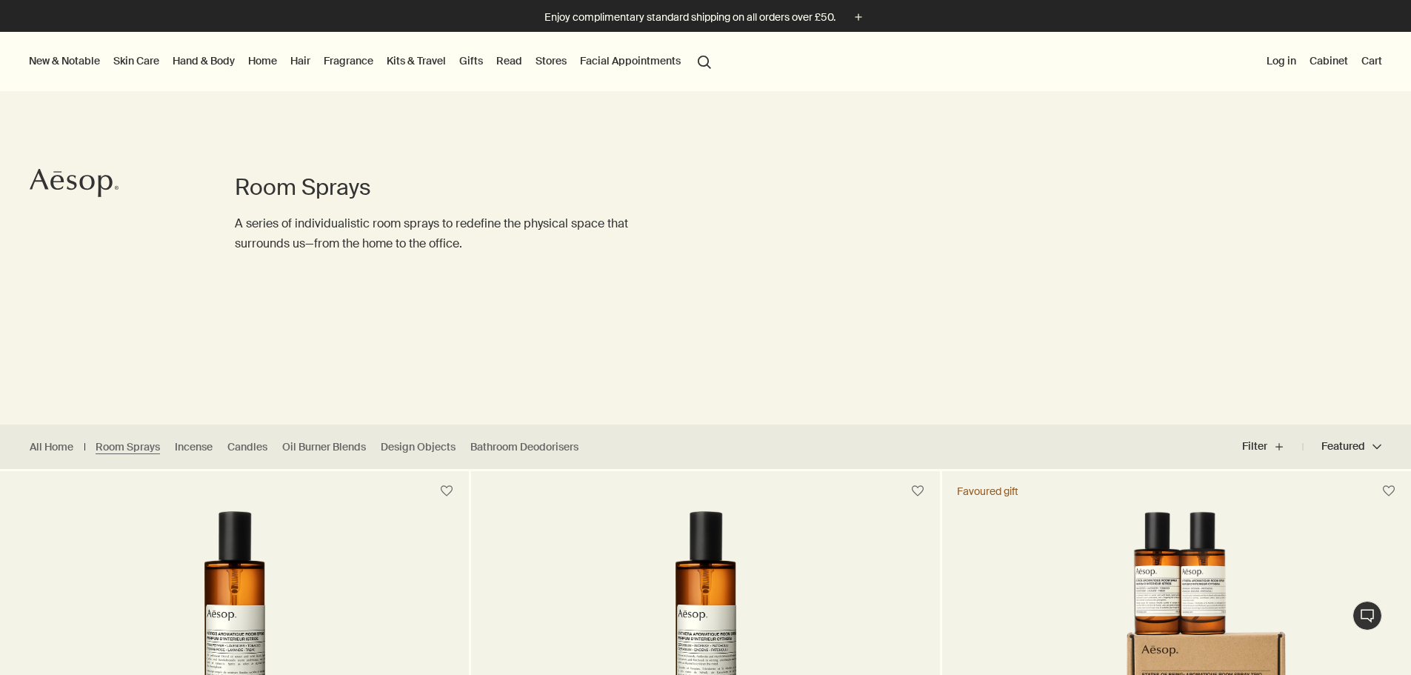
click at [62, 56] on button "New & Notable" at bounding box center [64, 60] width 77 height 19
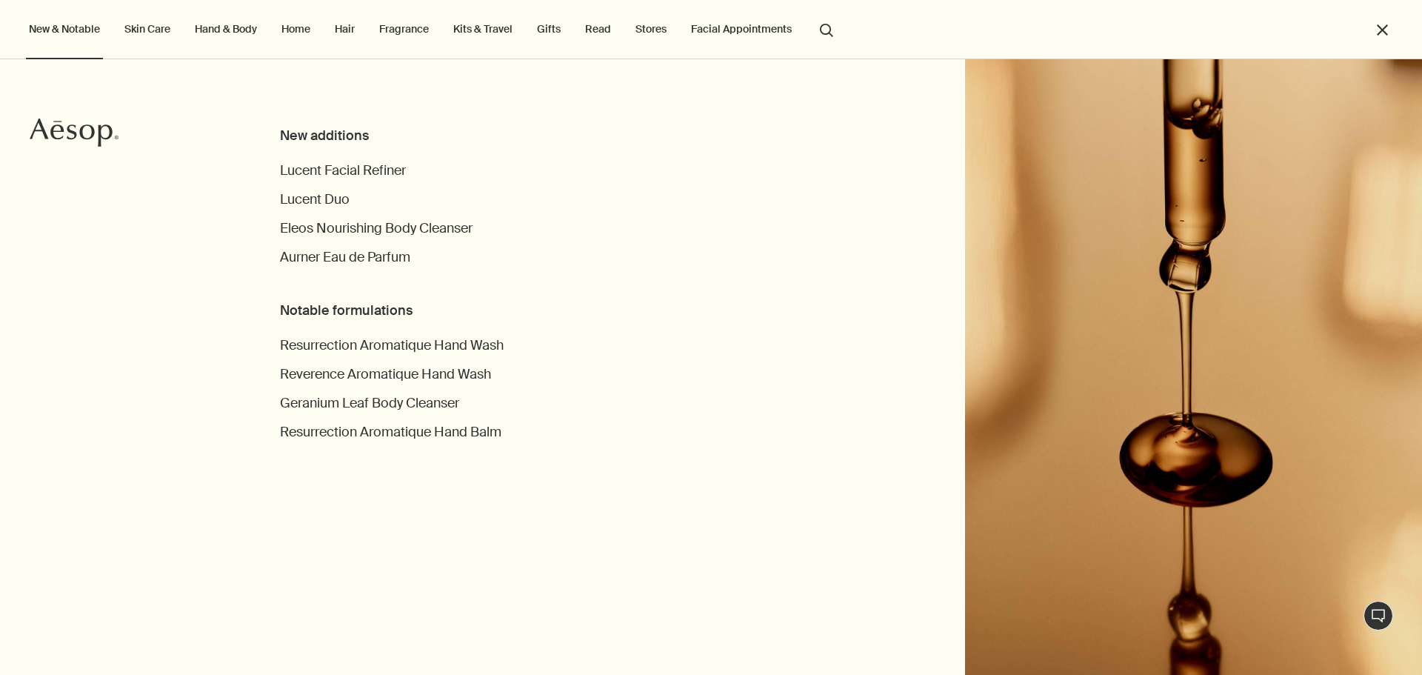
click at [311, 36] on link "Home" at bounding box center [295, 28] width 35 height 19
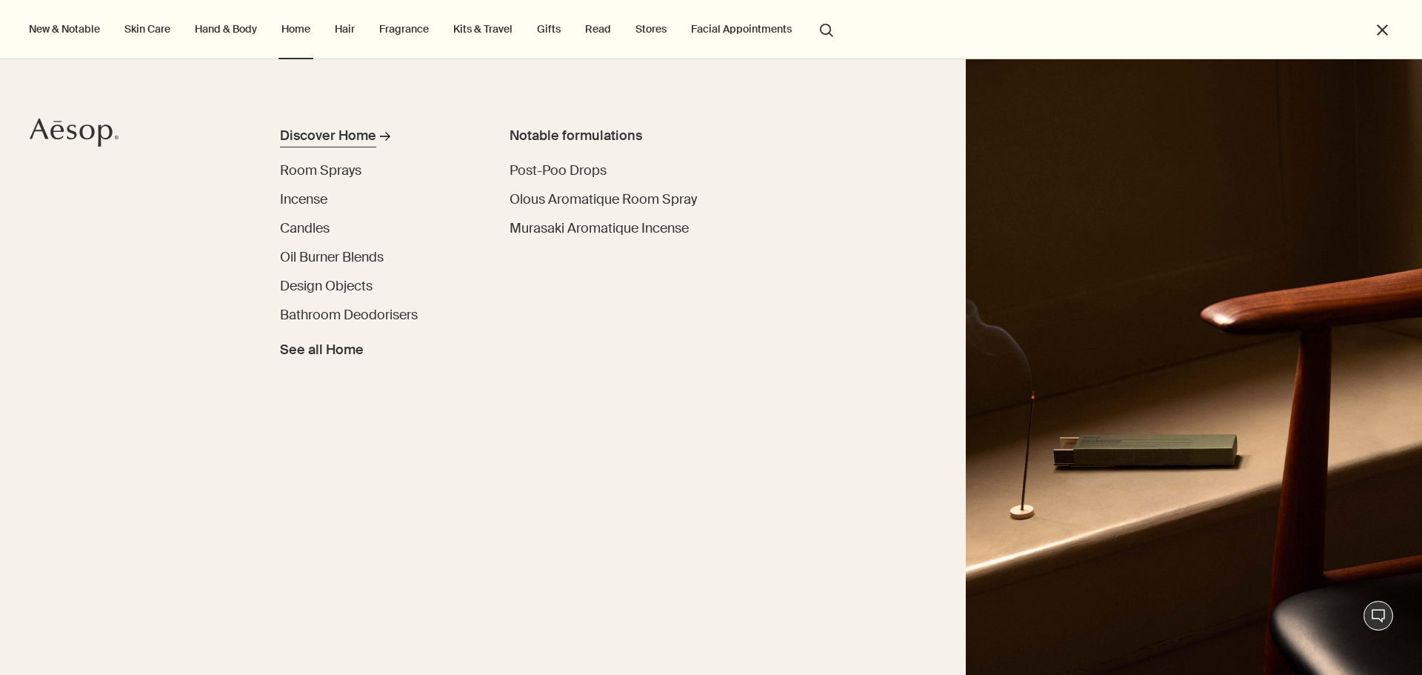
click at [357, 133] on div "Discover Home" at bounding box center [328, 136] width 96 height 20
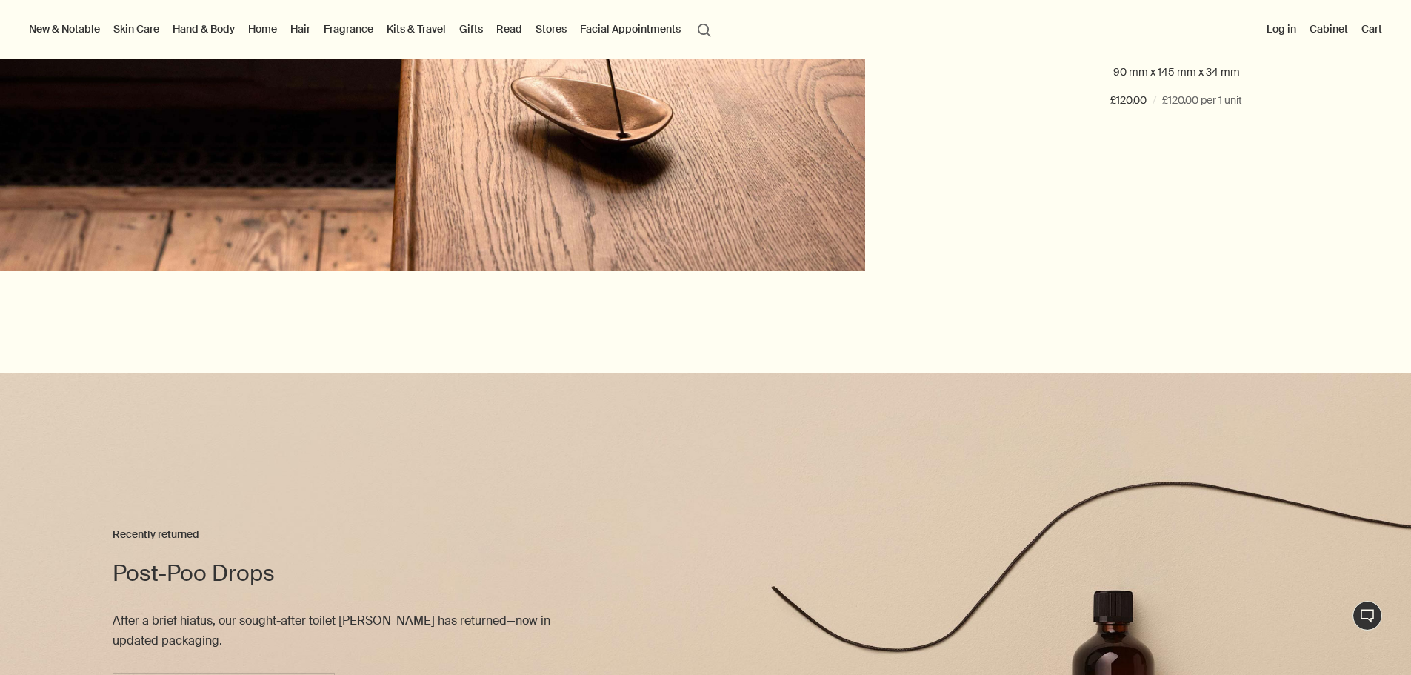
scroll to position [3185, 0]
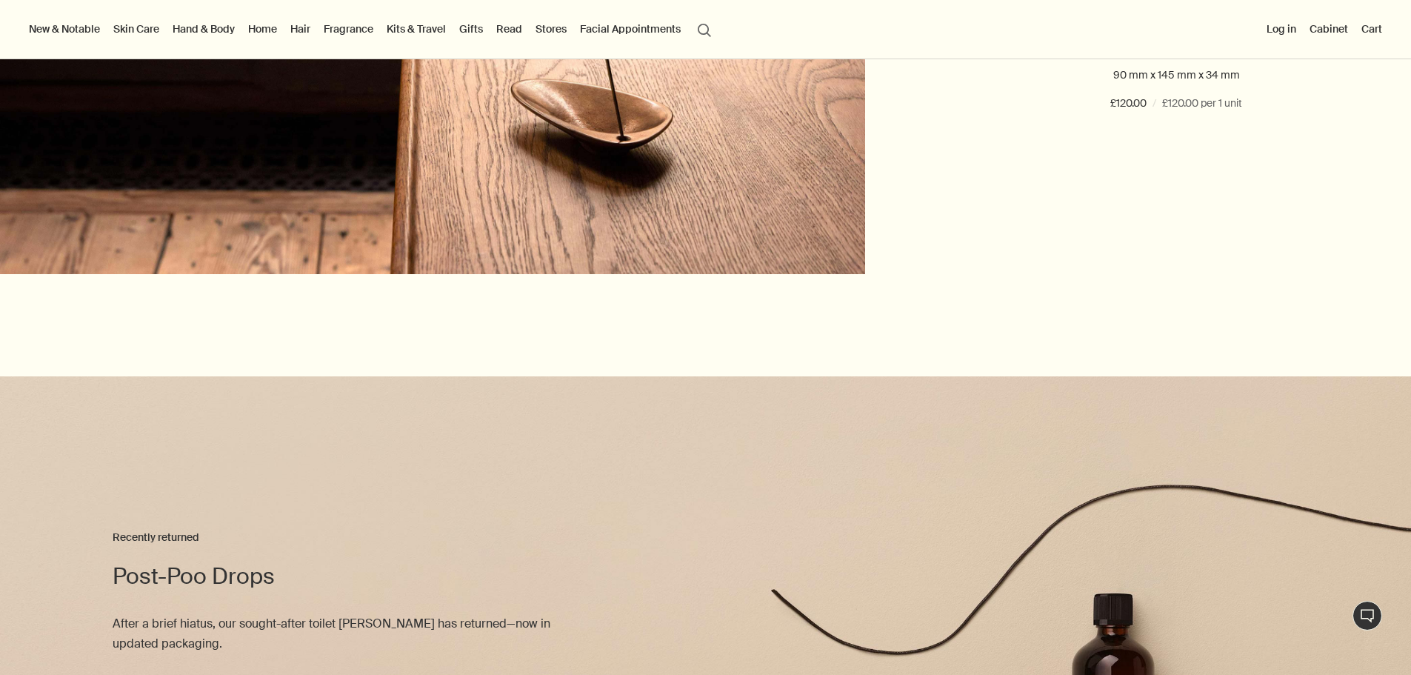
click at [718, 34] on button "search Search" at bounding box center [704, 29] width 27 height 28
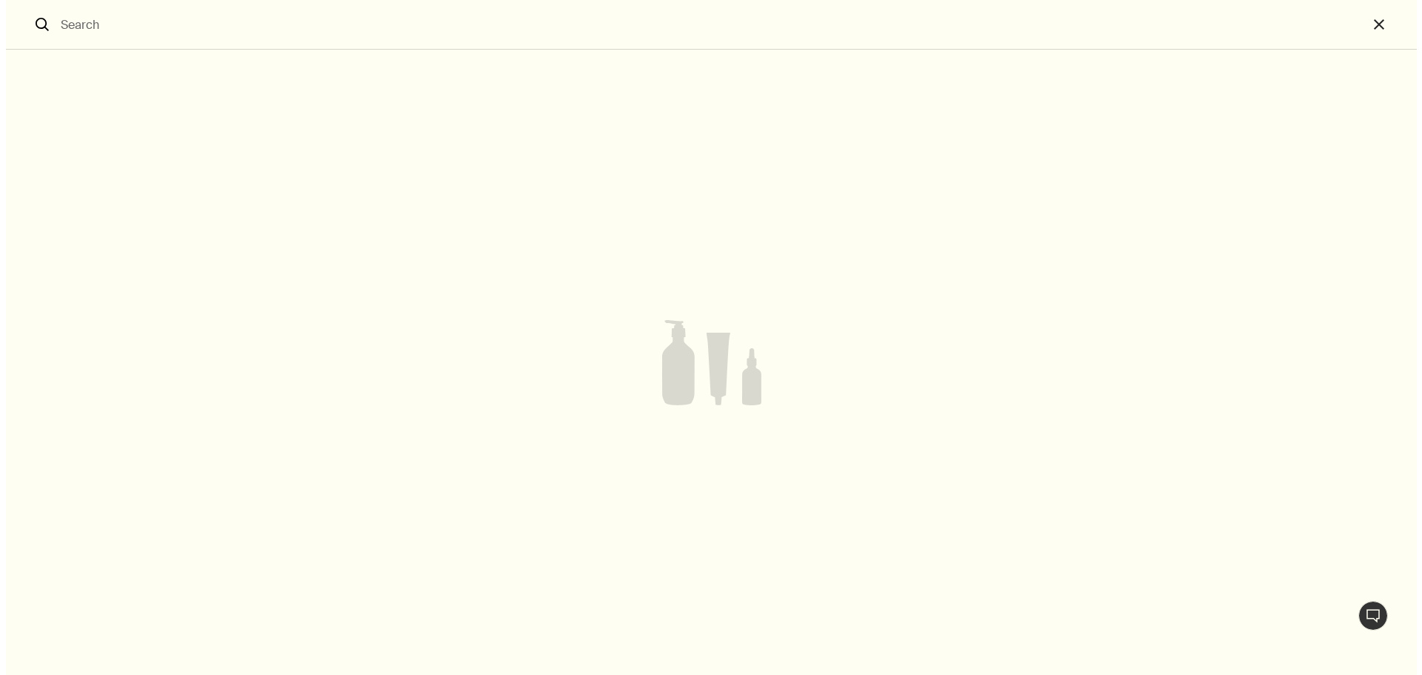
scroll to position [3194, 0]
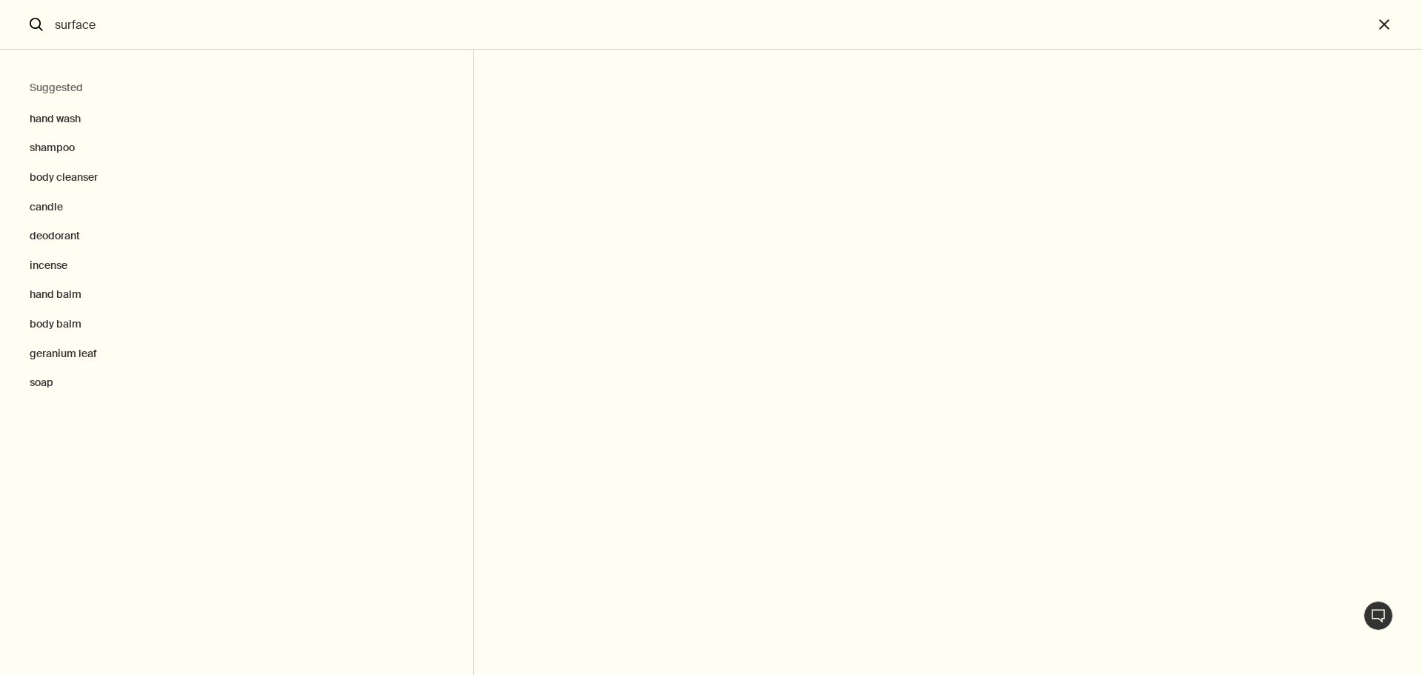
type input "surface"
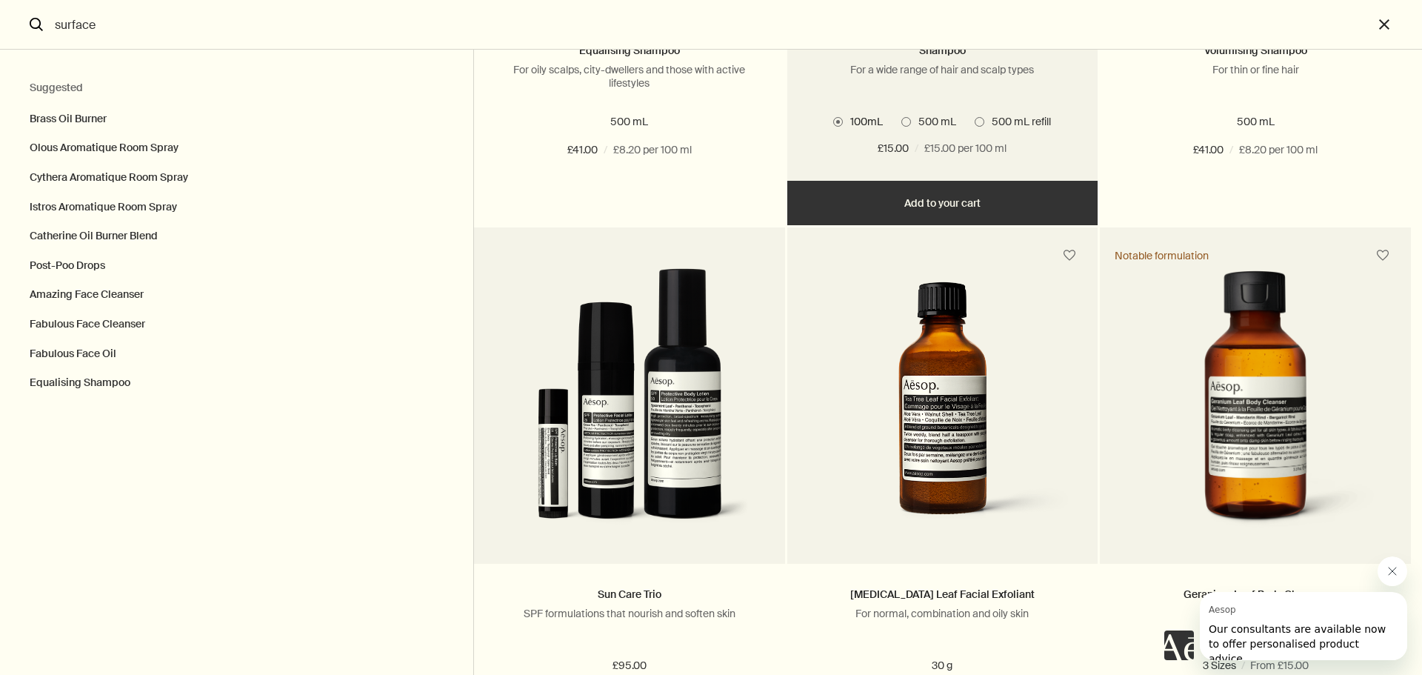
scroll to position [1852, 0]
